Goal: Task Accomplishment & Management: Manage account settings

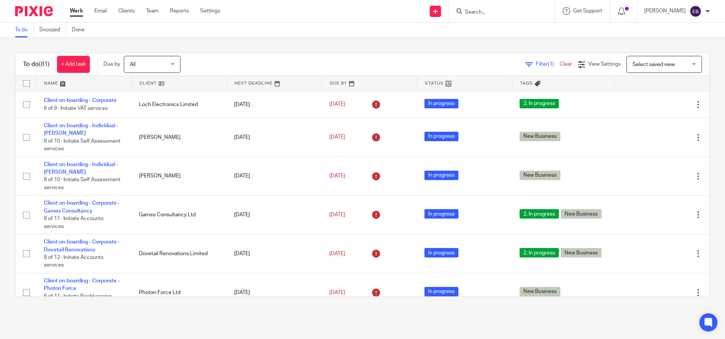
click at [511, 7] on div at bounding box center [502, 11] width 106 height 22
click at [512, 10] on input "Search" at bounding box center [498, 12] width 68 height 7
type input "Flamin"
click at [527, 27] on link at bounding box center [527, 29] width 128 height 11
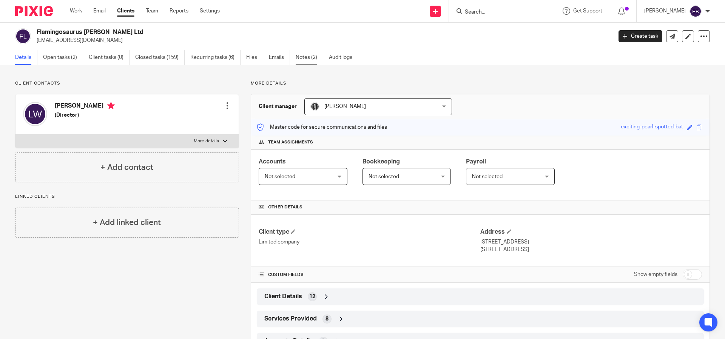
click at [297, 60] on link "Notes (2)" at bounding box center [310, 57] width 28 height 15
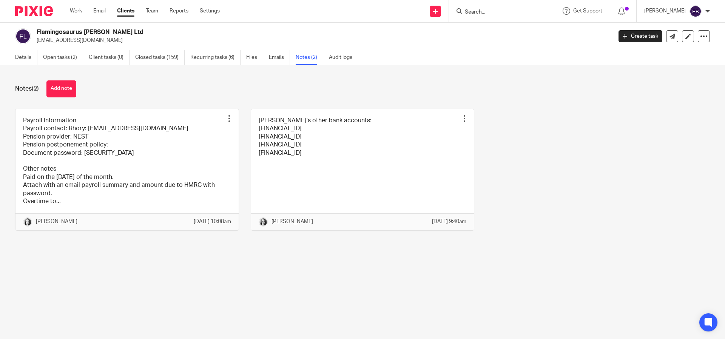
click at [494, 16] on div at bounding box center [502, 11] width 106 height 22
click at [493, 17] on div at bounding box center [502, 11] width 106 height 22
type input "Jum"
click at [511, 26] on link at bounding box center [510, 29] width 94 height 11
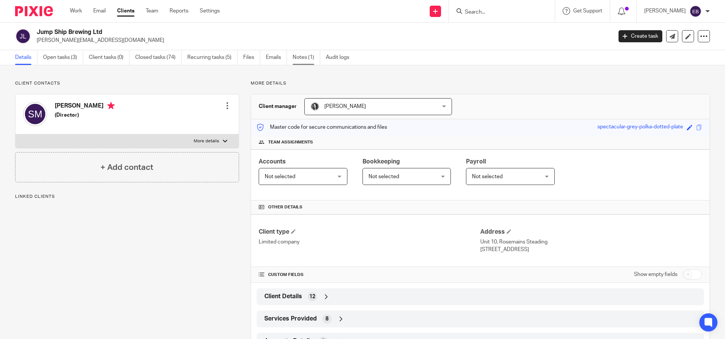
click at [310, 61] on link "Notes (1)" at bounding box center [307, 57] width 28 height 15
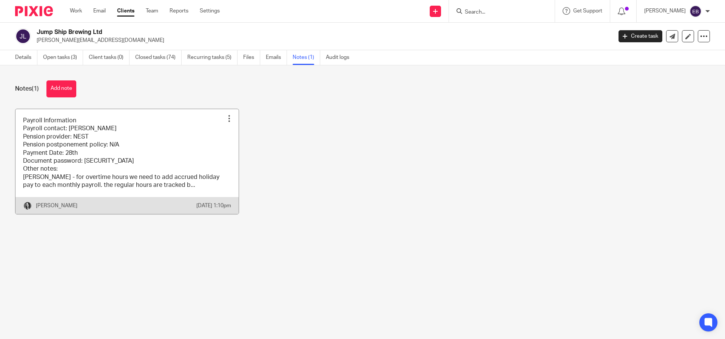
click at [131, 178] on link at bounding box center [126, 161] width 223 height 105
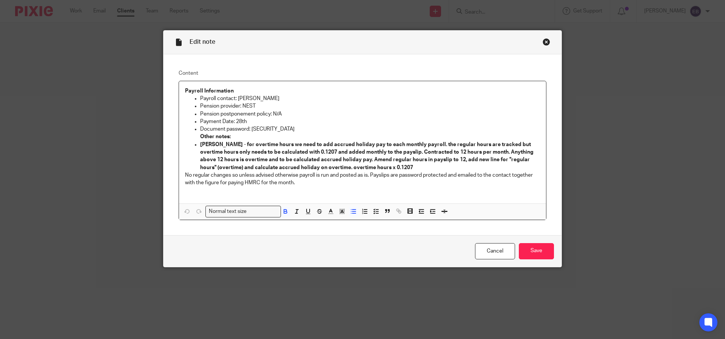
click at [348, 168] on strong "William J Brash - for overtime hours we need to add accrued holiday pay to each…" at bounding box center [367, 156] width 335 height 28
click at [421, 167] on p "William J Brash - for overtime hours we need to add accrued holiday pay to each…" at bounding box center [370, 156] width 340 height 31
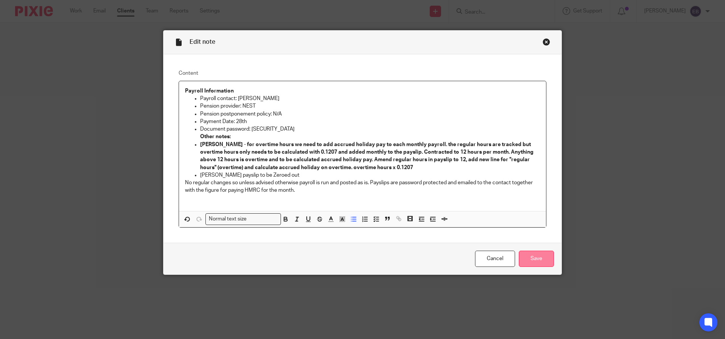
click at [539, 257] on input "Save" at bounding box center [536, 259] width 35 height 16
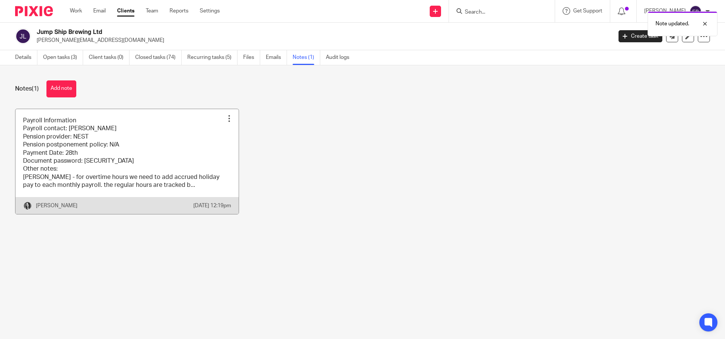
click at [171, 168] on link at bounding box center [126, 161] width 223 height 105
